Goal: Task Accomplishment & Management: Manage account settings

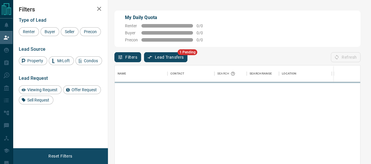
scroll to position [117, 246]
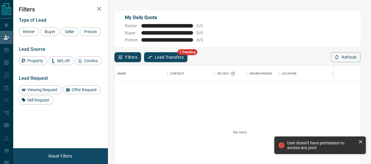
click at [172, 52] on button "Lead Transfers" at bounding box center [166, 57] width 44 height 10
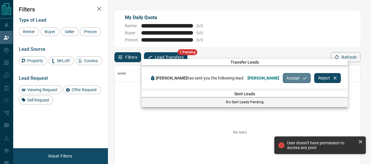
click at [283, 78] on button "Accept" at bounding box center [297, 78] width 28 height 10
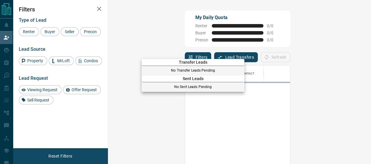
scroll to position [117, 246]
